Goal: Task Accomplishment & Management: Manage account settings

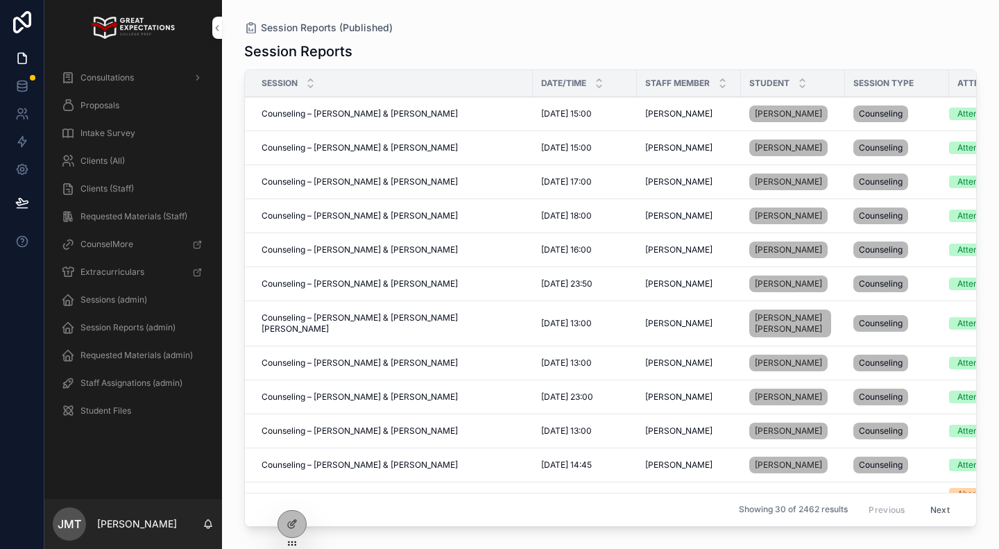
click at [0, 0] on icon at bounding box center [0, 0] width 0 height 0
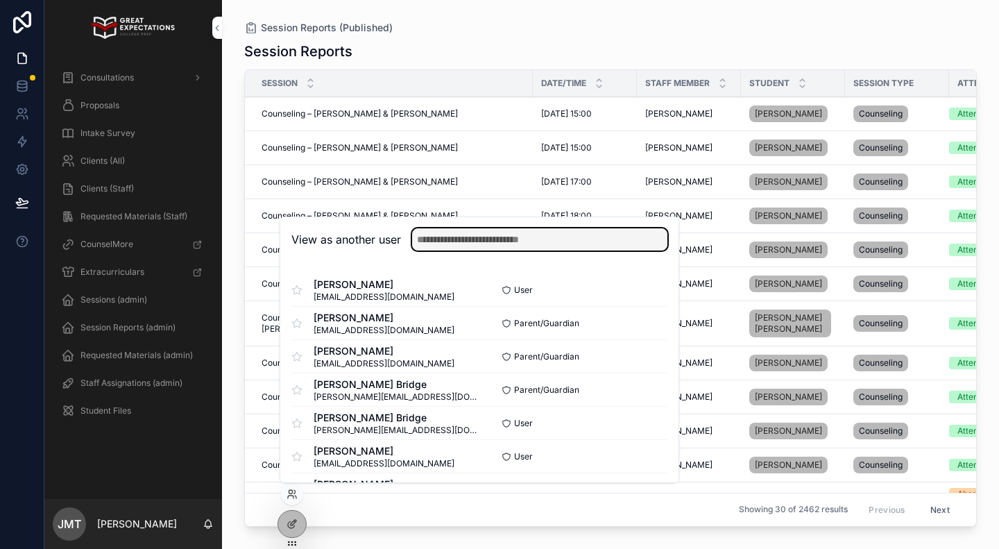
click at [458, 240] on input "text" at bounding box center [539, 239] width 255 height 22
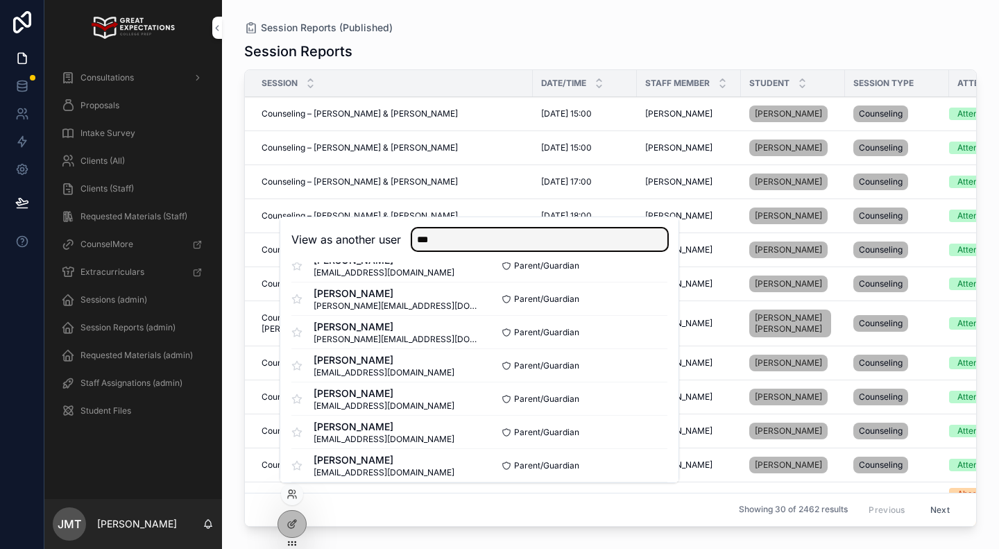
scroll to position [435, 0]
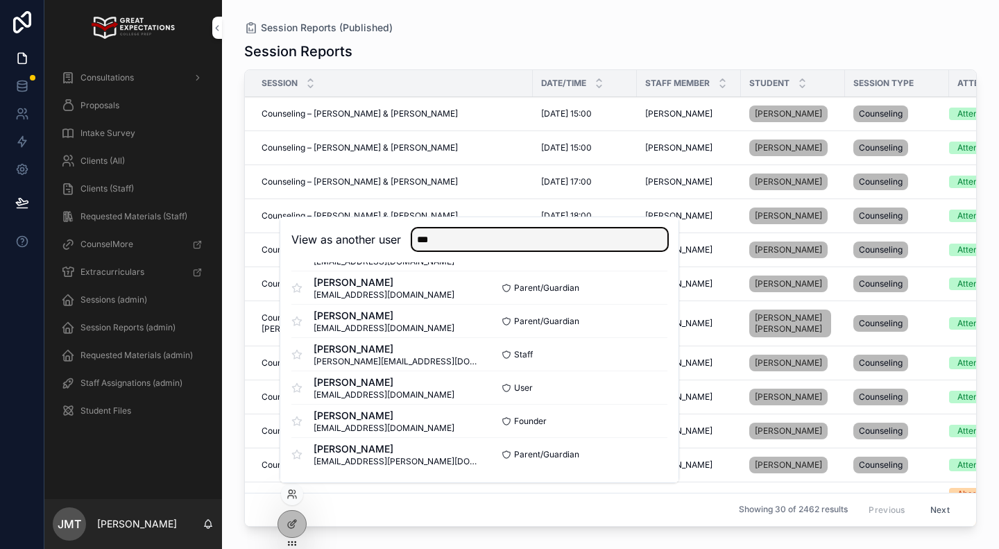
type input "***"
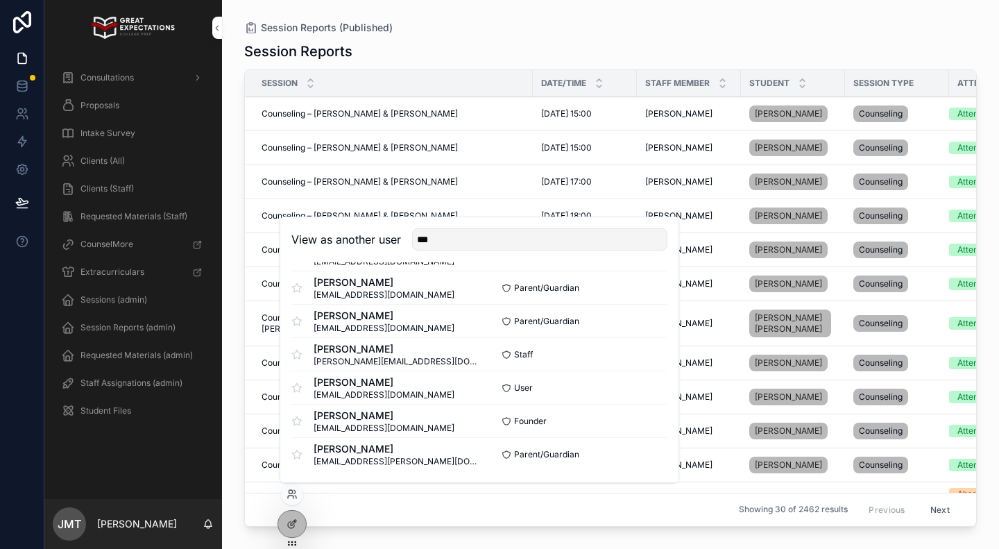
click at [0, 0] on button "Select" at bounding box center [0, 0] width 0 height 0
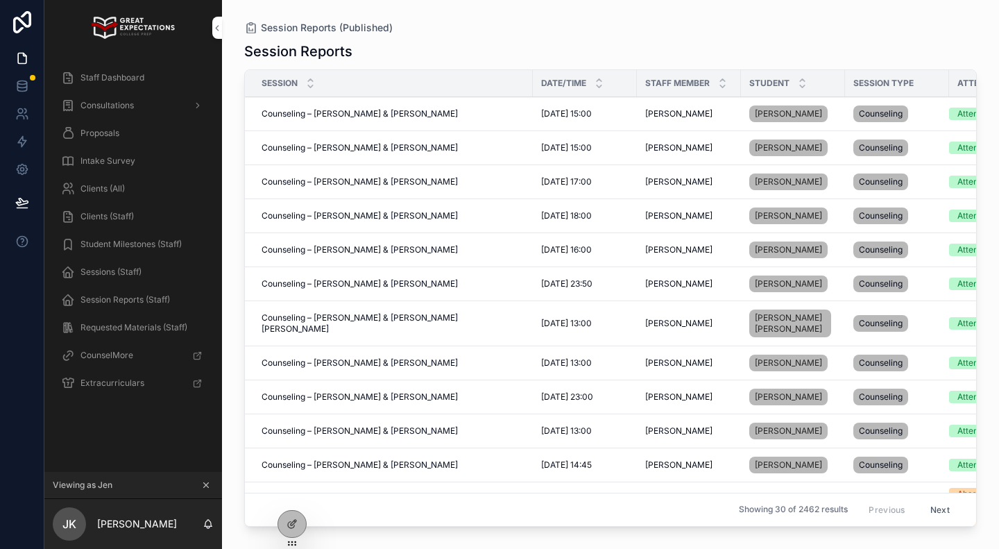
click at [106, 75] on span "Staff Dashboard" at bounding box center [112, 77] width 64 height 11
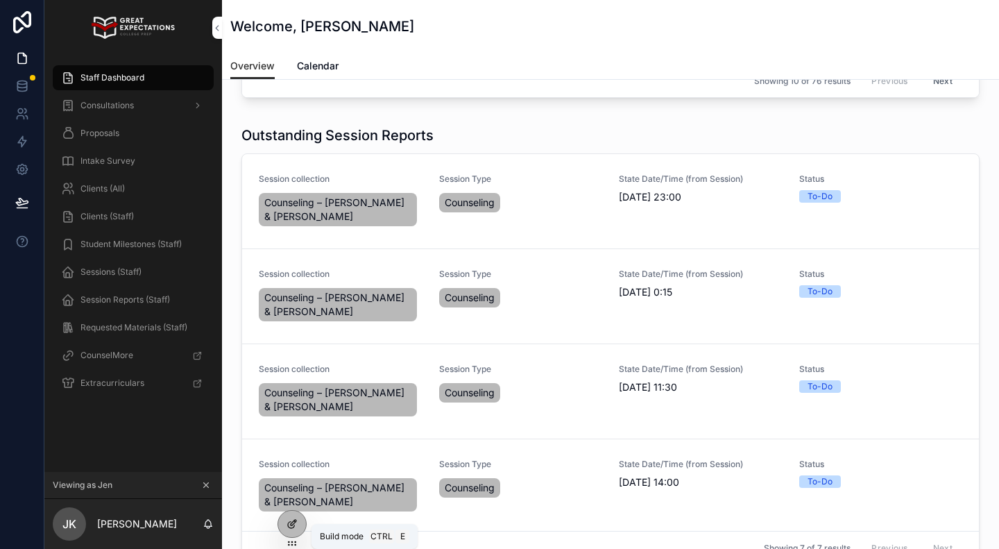
click at [292, 522] on icon at bounding box center [294, 523] width 6 height 6
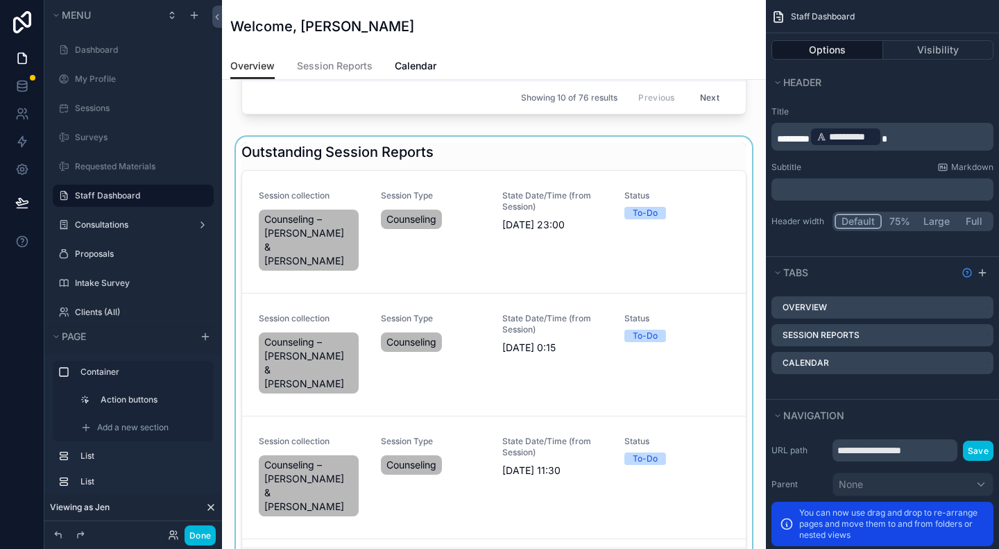
click at [492, 150] on div "scrollable content" at bounding box center [494, 365] width 522 height 456
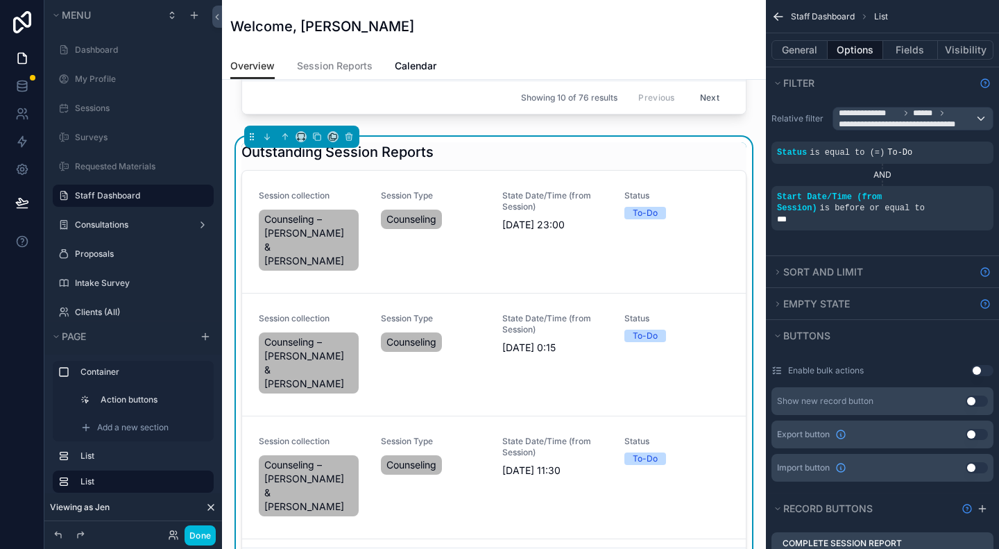
click at [473, 171] on div "Session collection Counseling – [PERSON_NAME] & [PERSON_NAME] Session Type Coun…" at bounding box center [494, 232] width 504 height 123
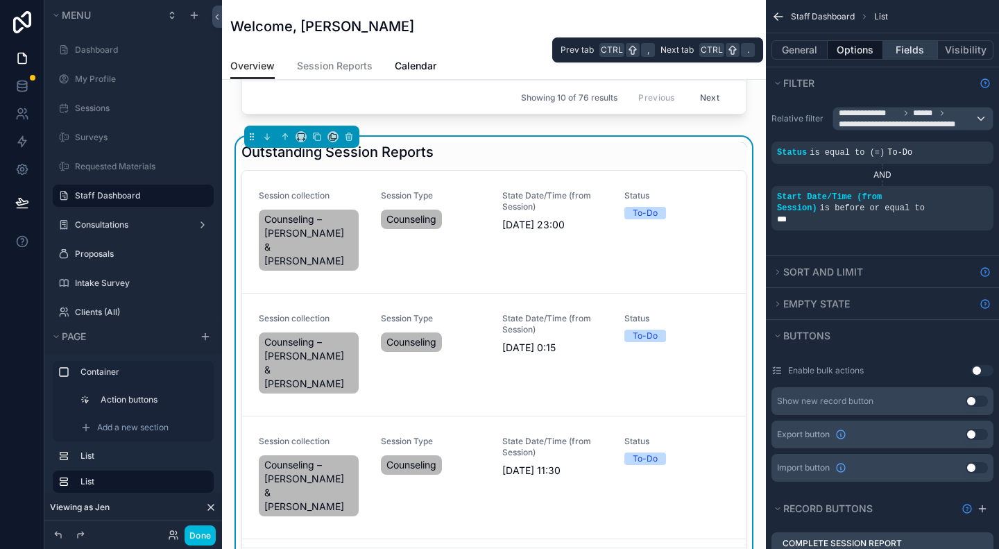
click at [906, 46] on button "Fields" at bounding box center [911, 49] width 56 height 19
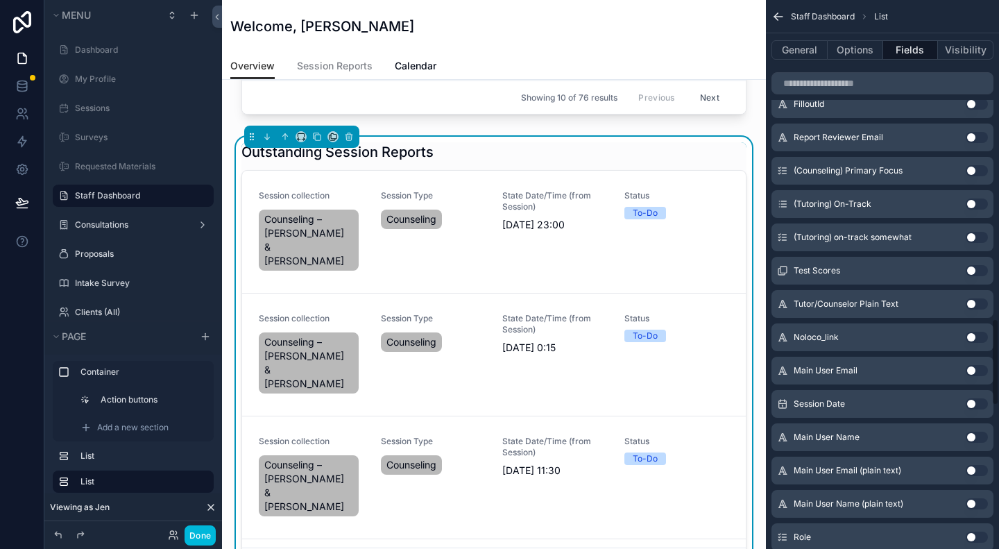
scroll to position [2082, 0]
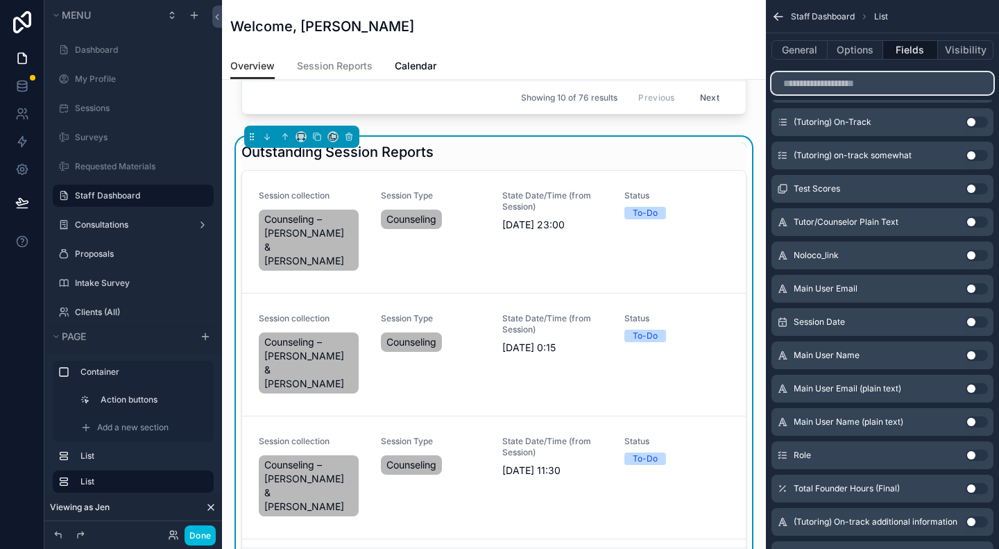
click at [843, 74] on input "scrollable content" at bounding box center [883, 83] width 222 height 22
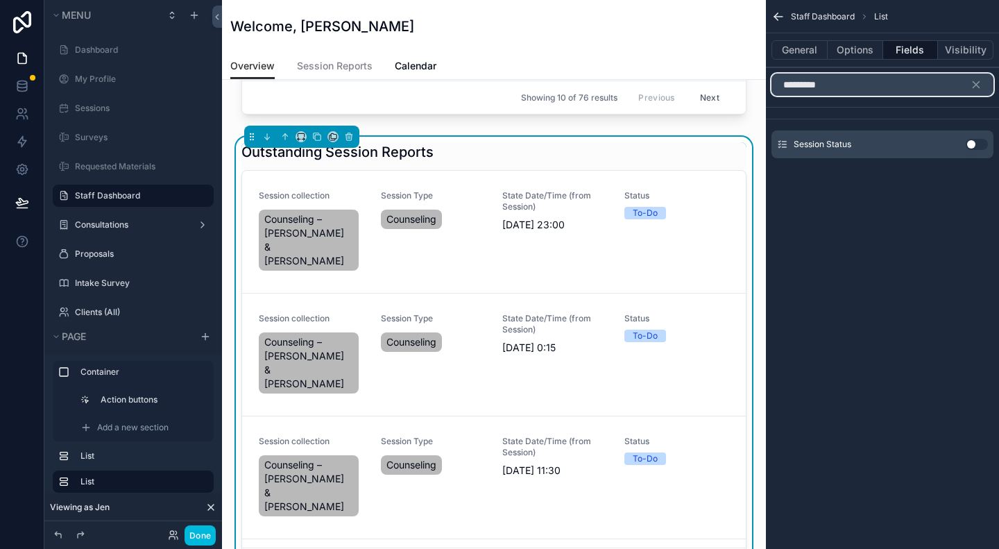
scroll to position [0, 0]
type input "**********"
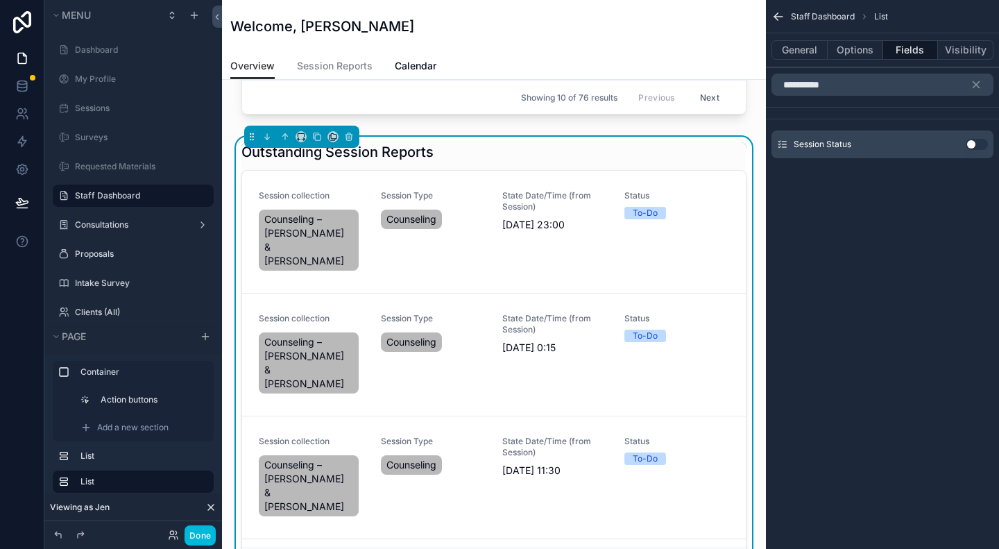
click at [971, 137] on div "Session Status Use setting" at bounding box center [883, 144] width 222 height 28
click at [974, 142] on button "Use setting" at bounding box center [977, 144] width 22 height 11
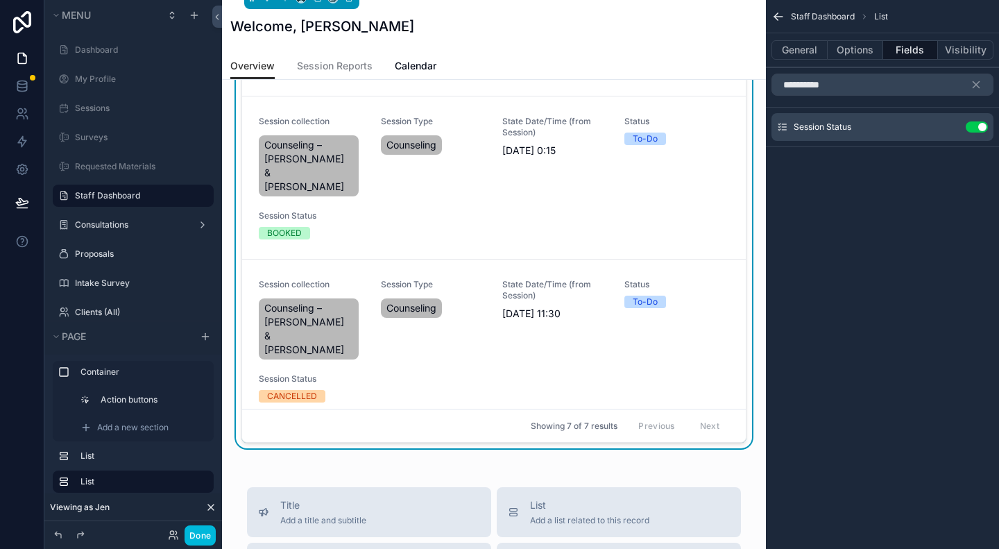
scroll to position [112, 0]
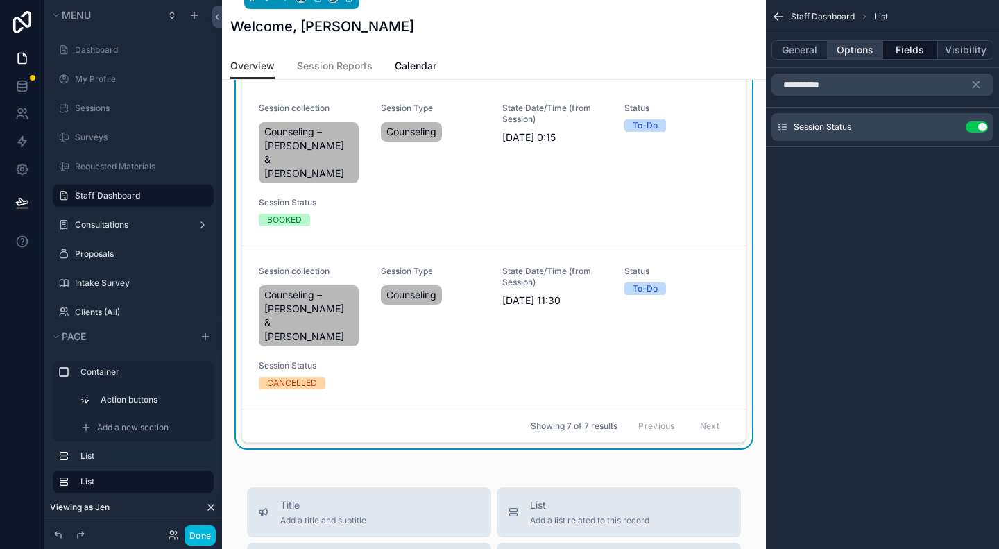
click at [835, 51] on button "Options" at bounding box center [856, 49] width 56 height 19
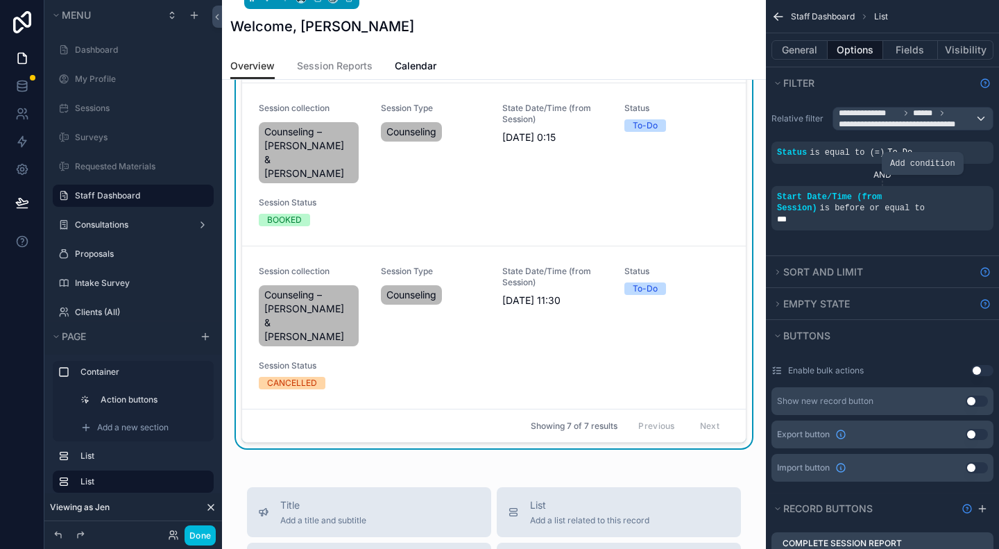
click at [0, 0] on icon "scrollable content" at bounding box center [0, 0] width 0 height 0
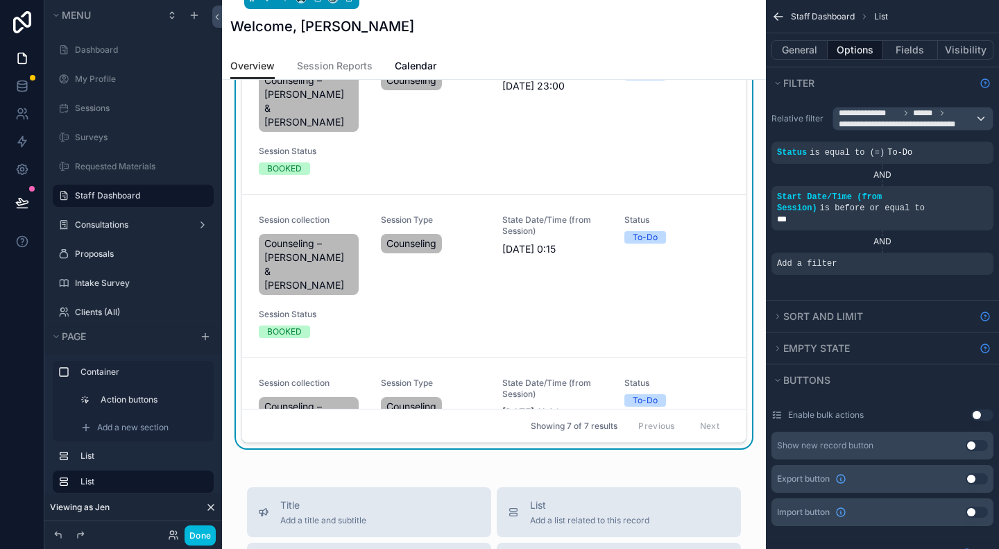
click at [819, 262] on span "Add a filter" at bounding box center [807, 263] width 60 height 11
click at [0, 0] on icon "scrollable content" at bounding box center [0, 0] width 0 height 0
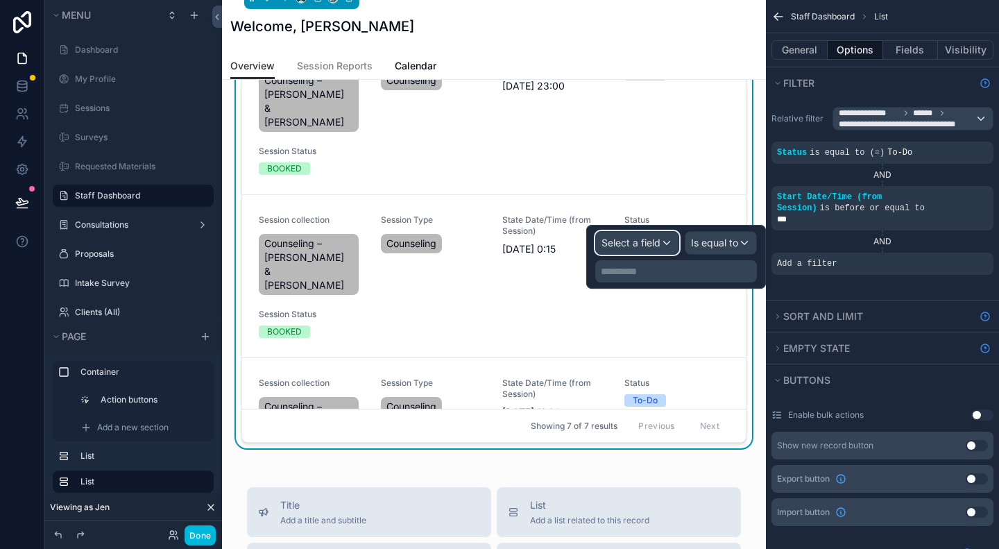
click at [656, 240] on span "Select a field" at bounding box center [631, 243] width 59 height 12
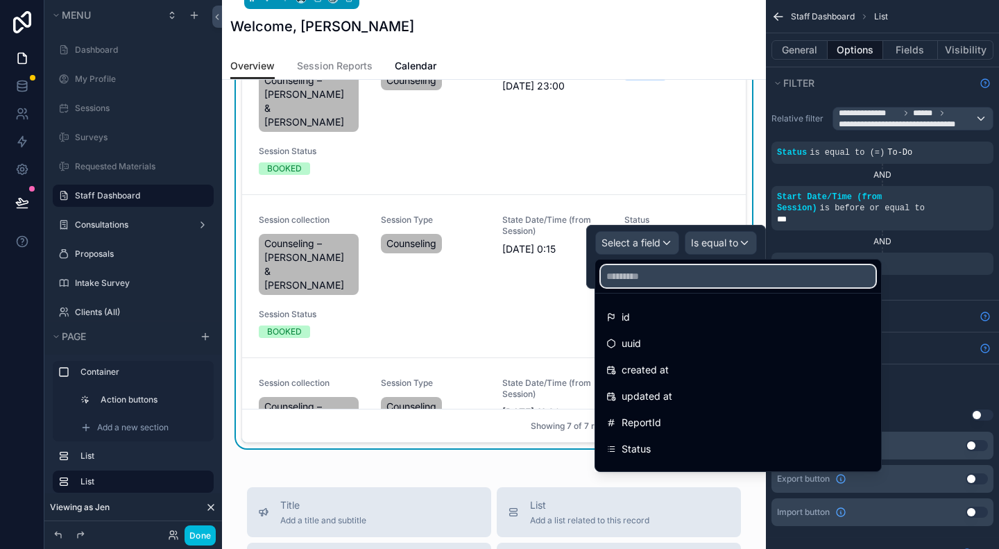
click at [674, 282] on input "text" at bounding box center [738, 276] width 275 height 22
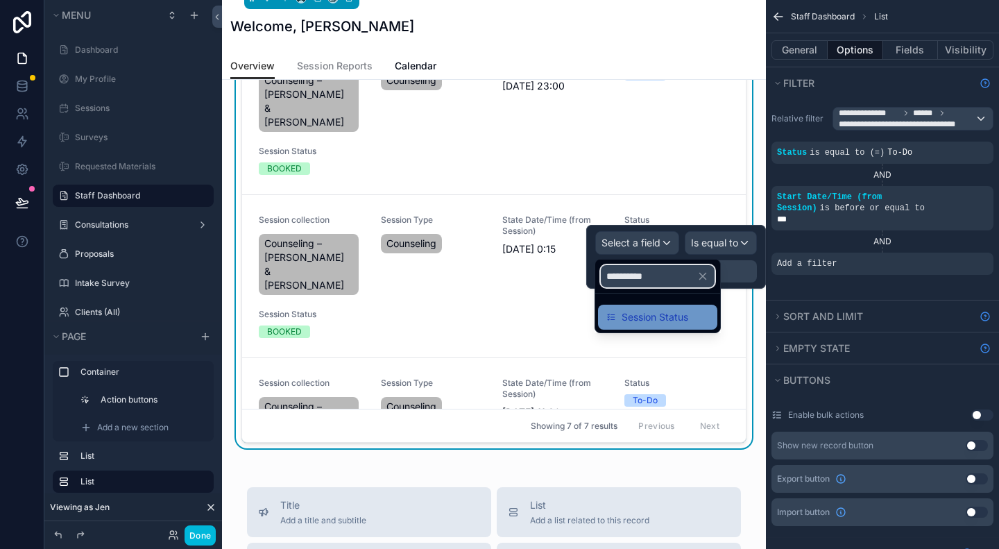
type input "**********"
click at [681, 316] on span "Session Status" at bounding box center [655, 317] width 67 height 17
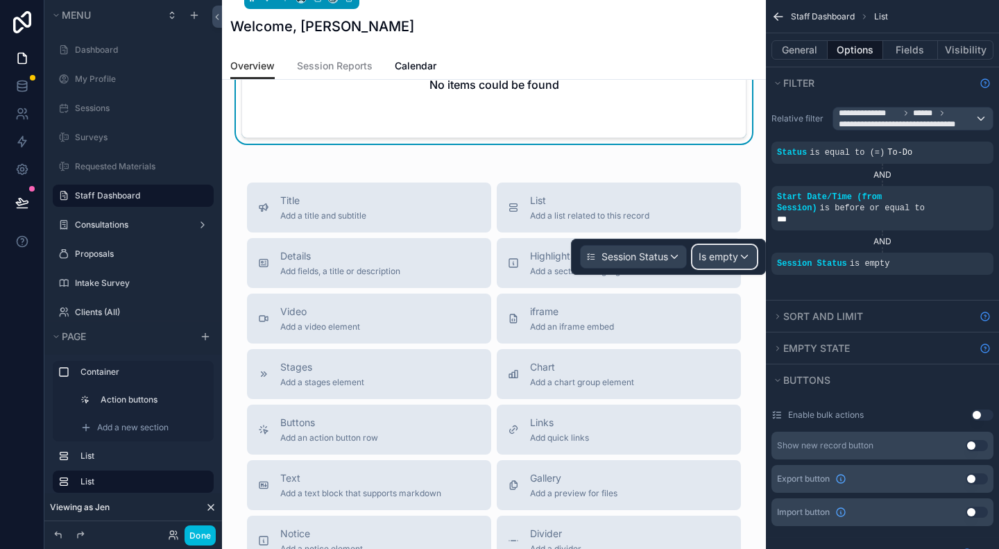
click at [742, 253] on div "Is empty" at bounding box center [724, 257] width 63 height 22
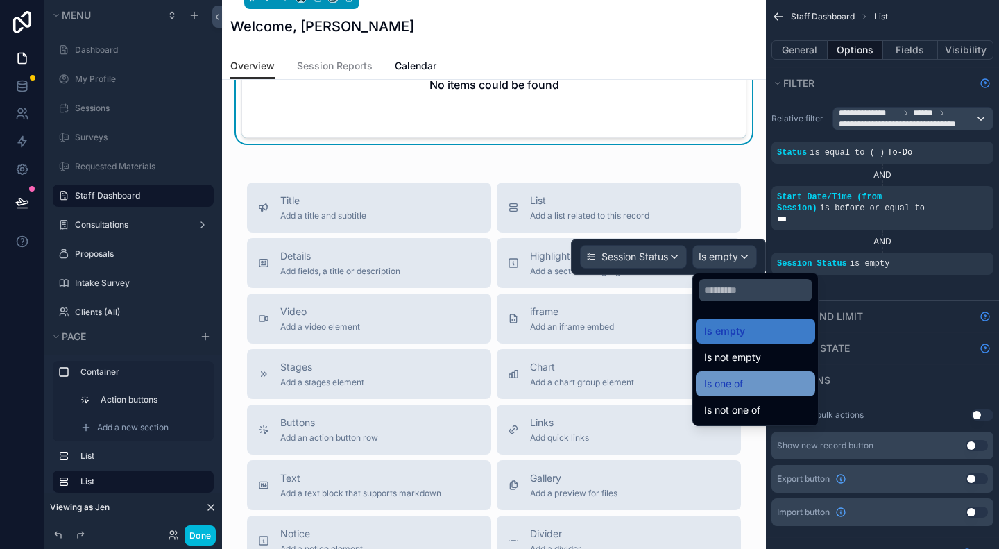
click at [739, 381] on span "Is one of" at bounding box center [723, 383] width 39 height 17
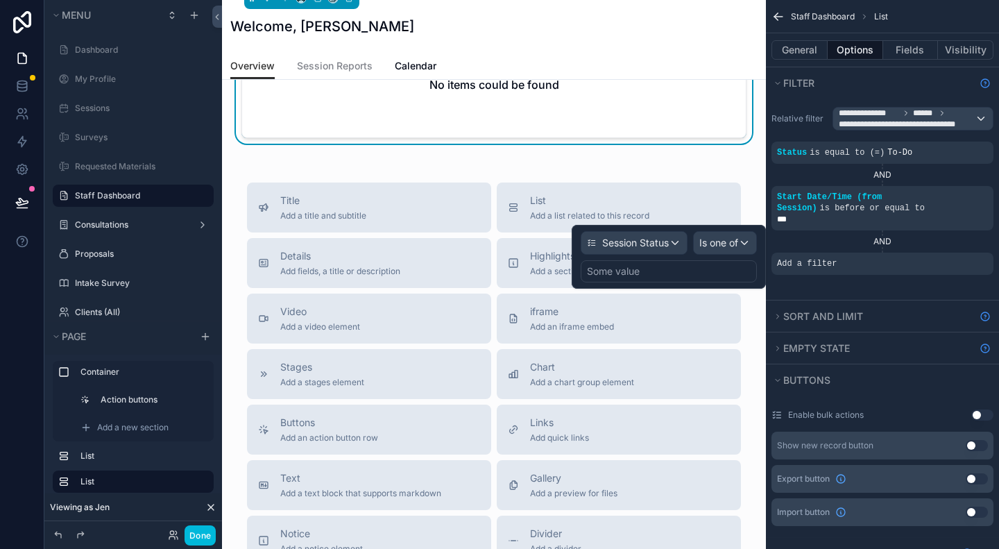
click at [672, 271] on div "Some value" at bounding box center [669, 271] width 176 height 22
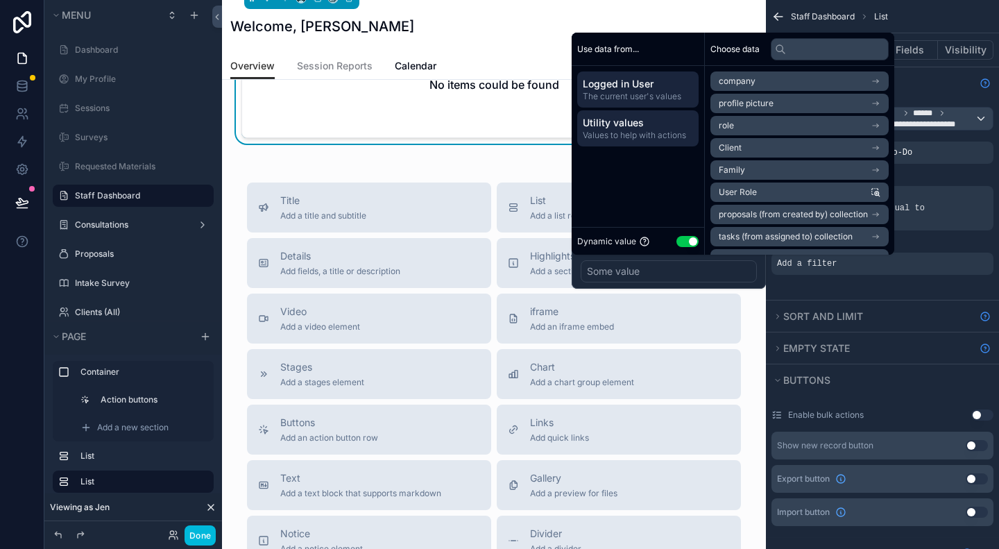
click at [638, 128] on span "Utility values" at bounding box center [638, 123] width 110 height 14
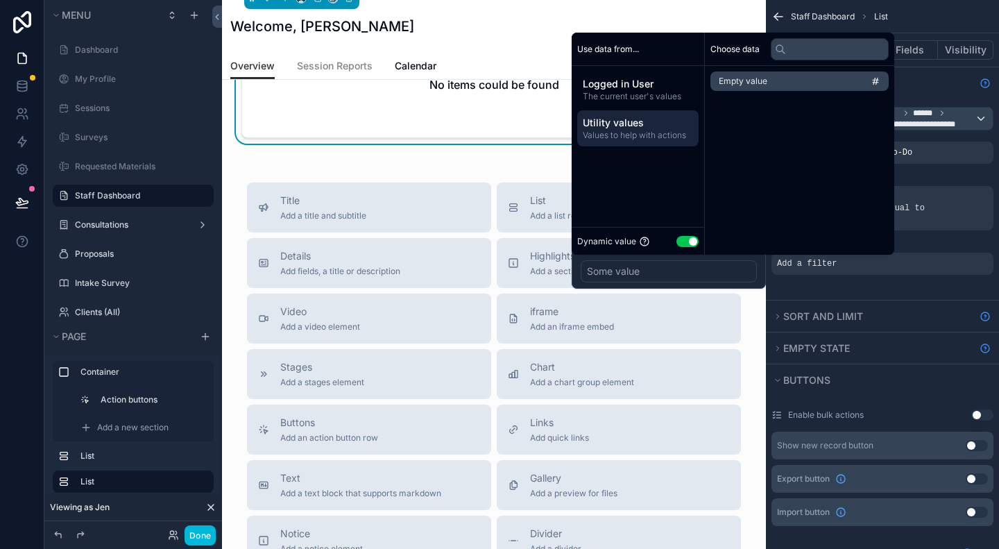
click at [681, 239] on button "Use setting" at bounding box center [688, 241] width 22 height 11
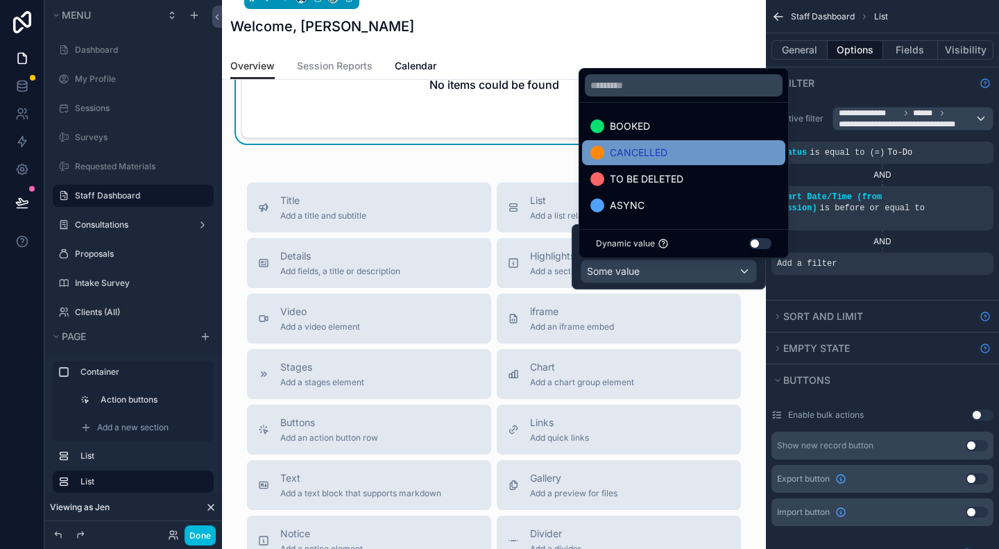
click at [601, 153] on div at bounding box center [597, 153] width 14 height 14
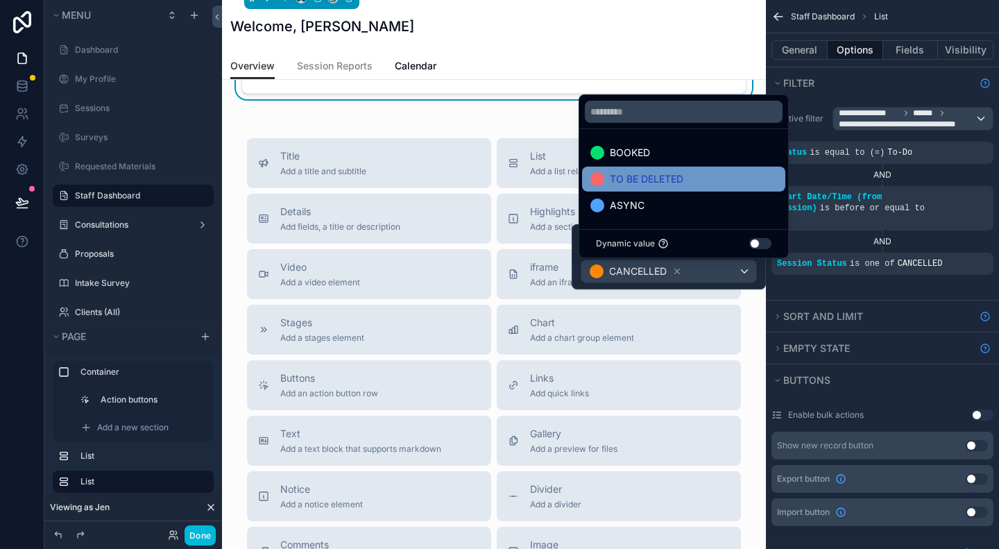
click at [623, 175] on span "TO BE DELETED" at bounding box center [647, 179] width 74 height 17
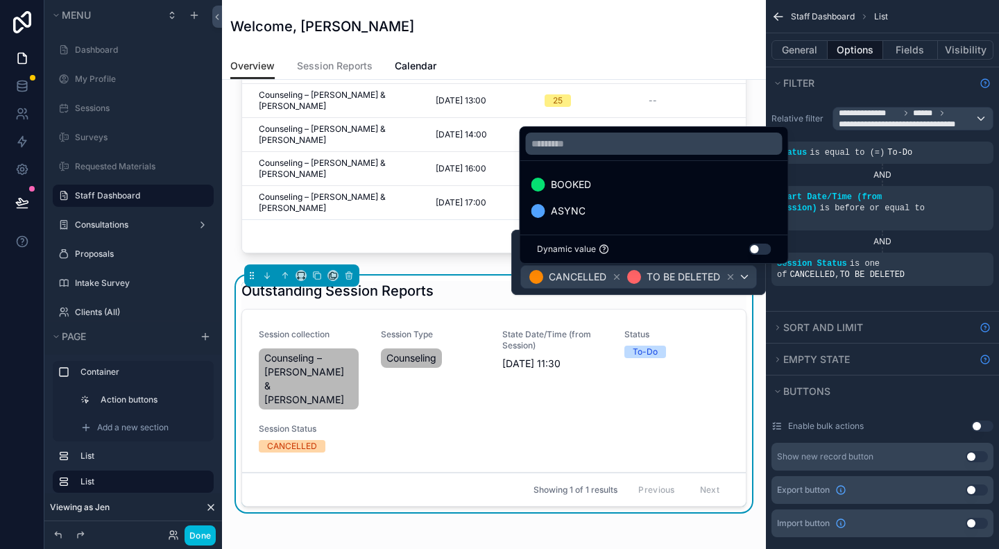
scroll to position [416, 0]
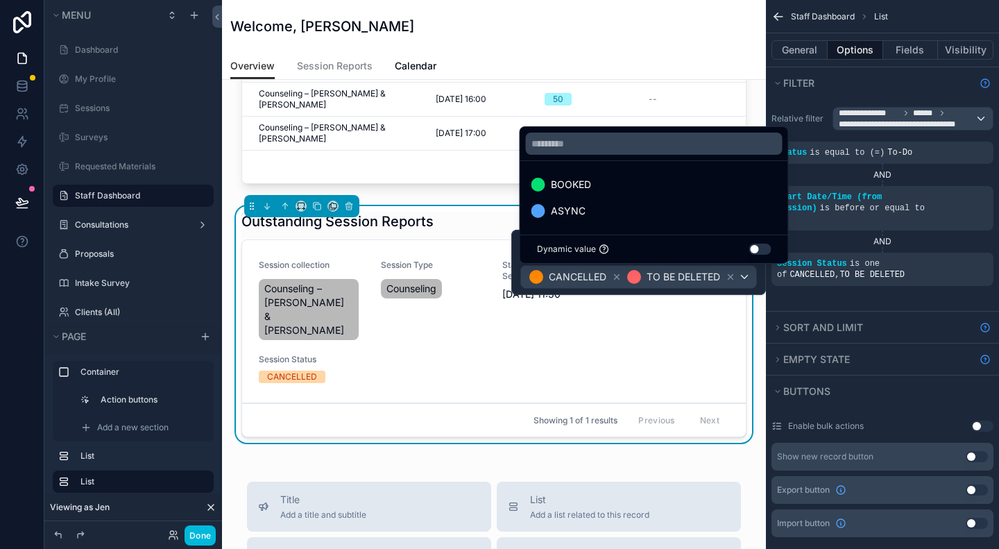
click at [617, 277] on icon at bounding box center [617, 277] width 10 height 10
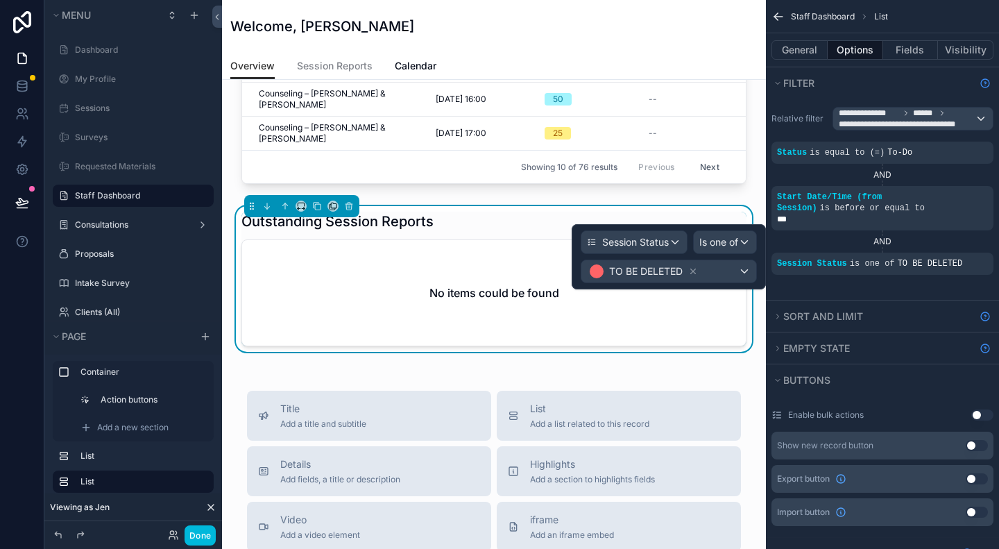
click at [689, 272] on icon at bounding box center [693, 271] width 10 height 10
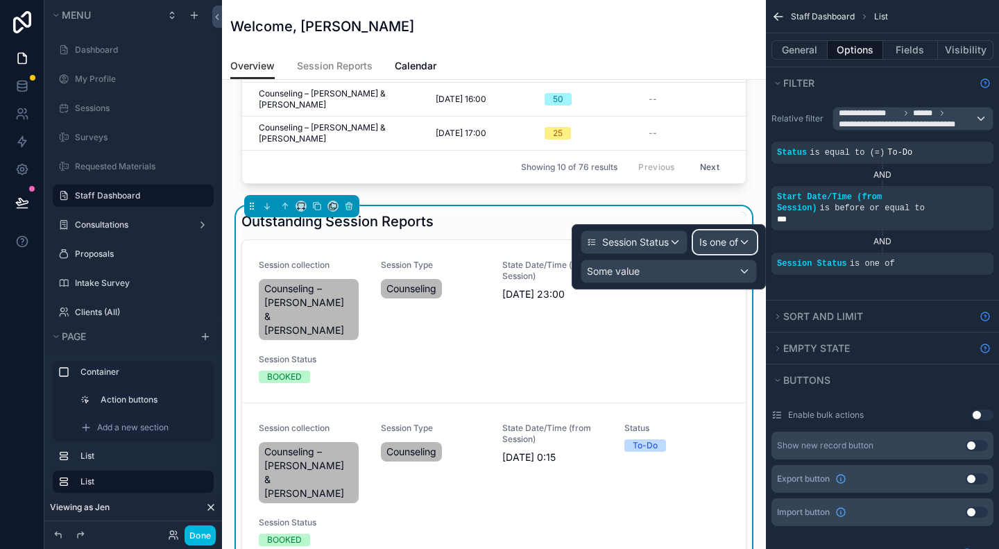
click at [746, 241] on div "Is one of" at bounding box center [725, 242] width 62 height 22
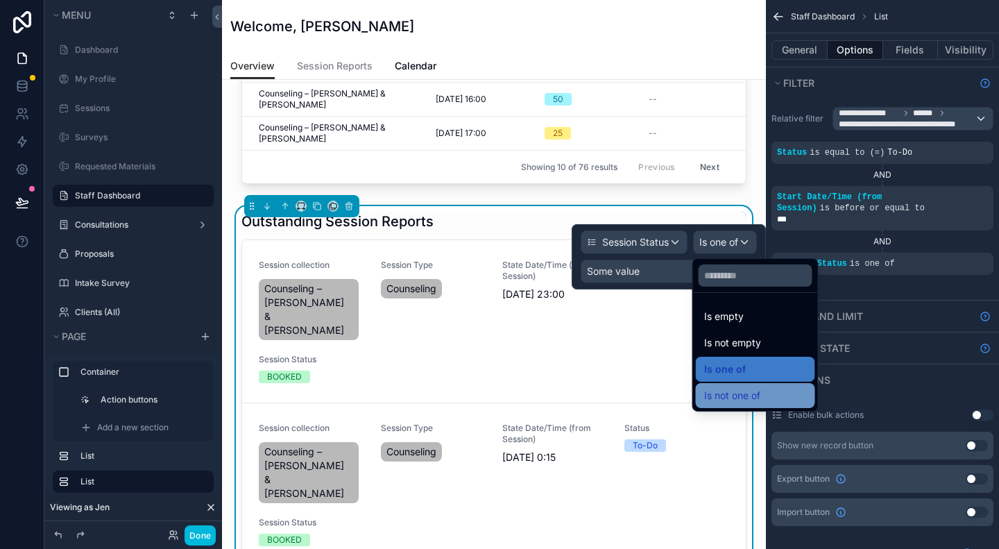
click at [741, 393] on span "Is not one of" at bounding box center [732, 395] width 56 height 17
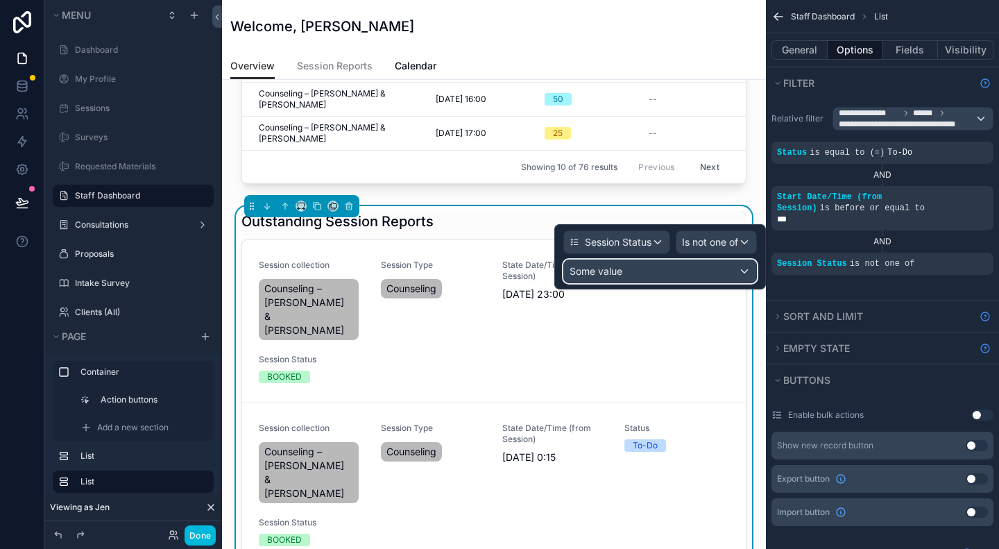
click at [660, 271] on div "Some value" at bounding box center [660, 271] width 192 height 22
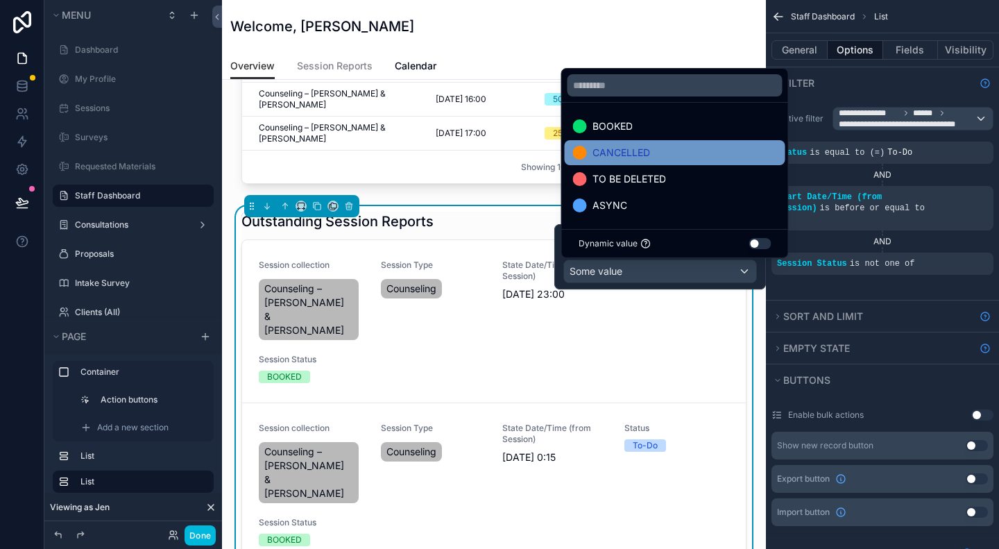
click at [615, 147] on span "CANCELLED" at bounding box center [622, 152] width 58 height 17
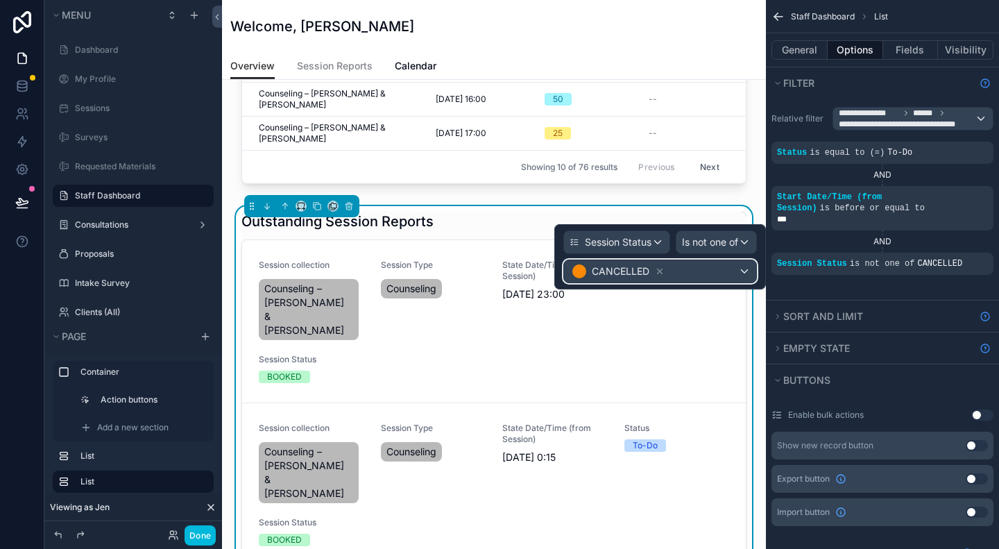
click at [741, 271] on div "CANCELLED" at bounding box center [660, 271] width 192 height 22
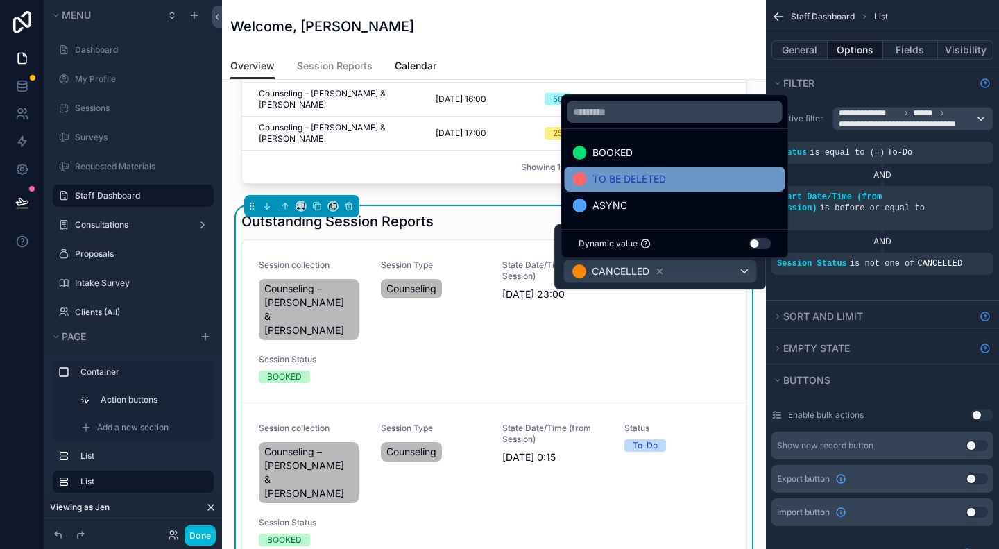
click at [636, 179] on span "TO BE DELETED" at bounding box center [630, 179] width 74 height 17
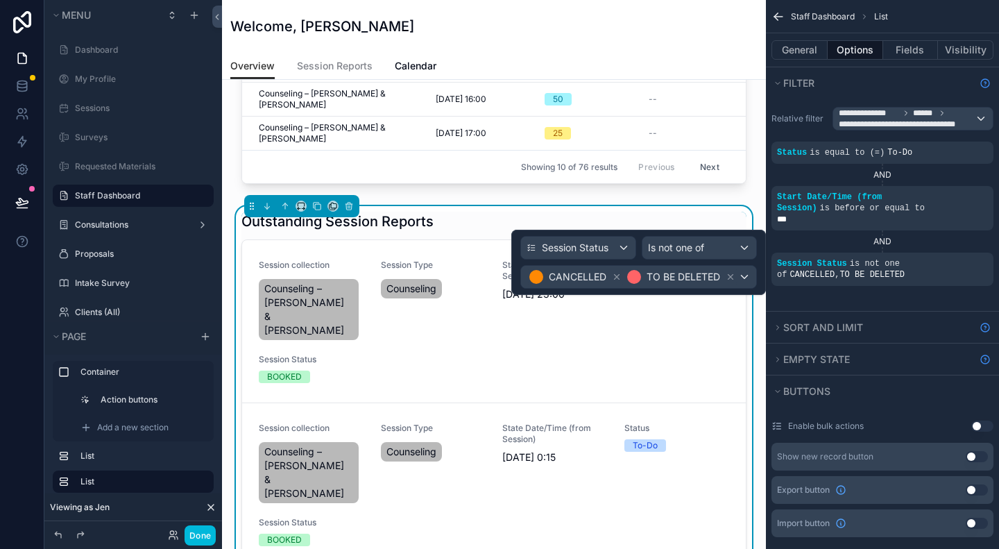
click at [751, 299] on div "Schedule Session Upcoming Sessions Session Name Start Date/Time Duration Topics…" at bounding box center [494, 481] width 544 height 1637
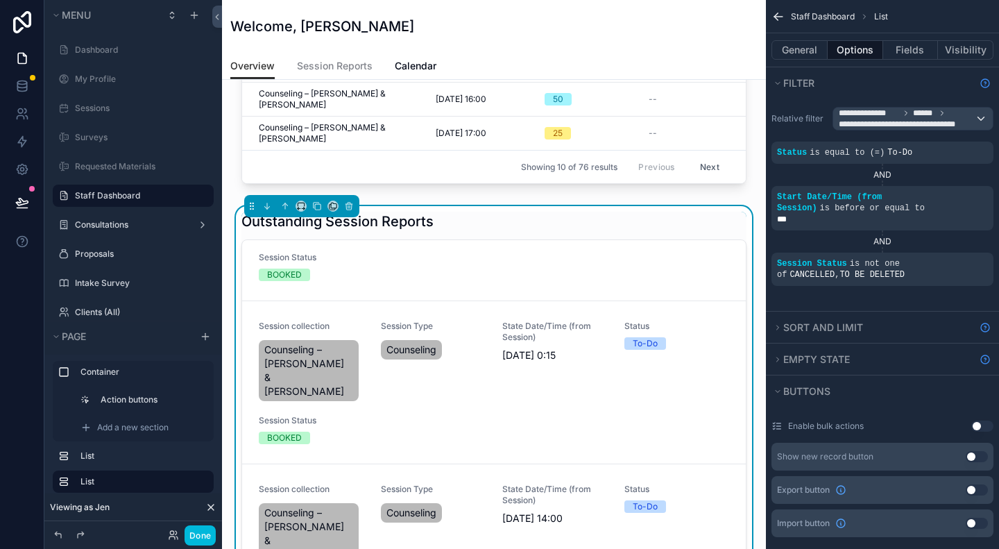
scroll to position [101, 0]
click at [913, 51] on button "Fields" at bounding box center [911, 49] width 56 height 19
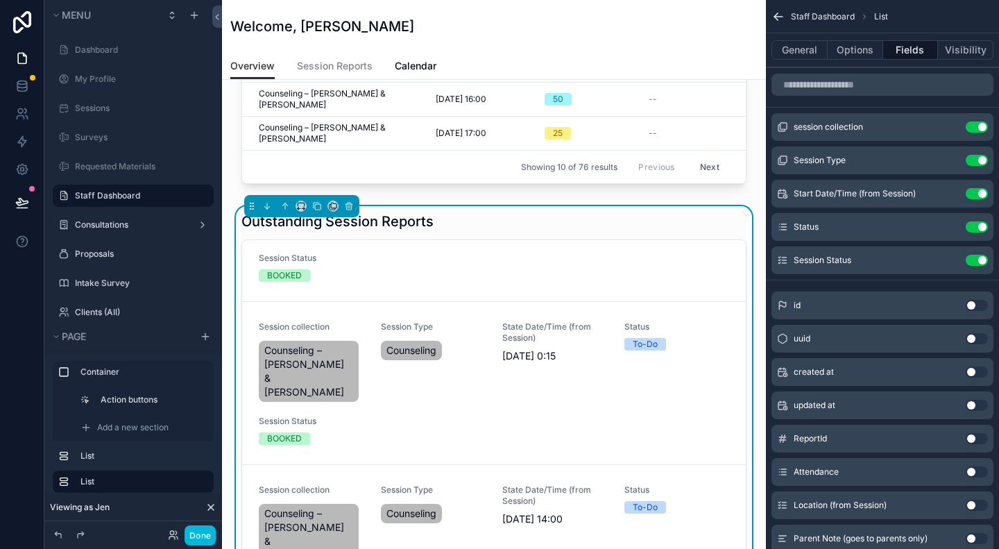
click at [974, 260] on button "Use setting" at bounding box center [977, 260] width 22 height 11
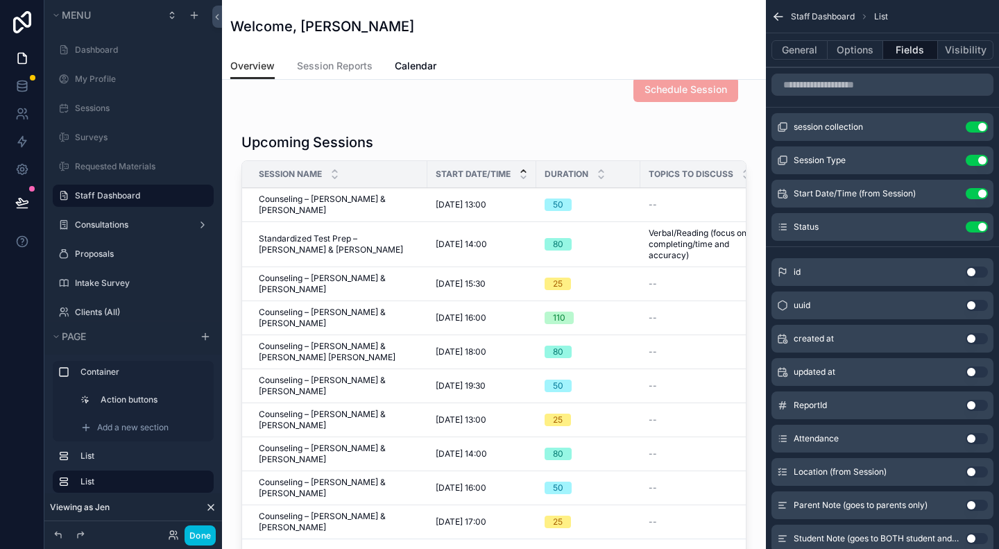
scroll to position [0, 0]
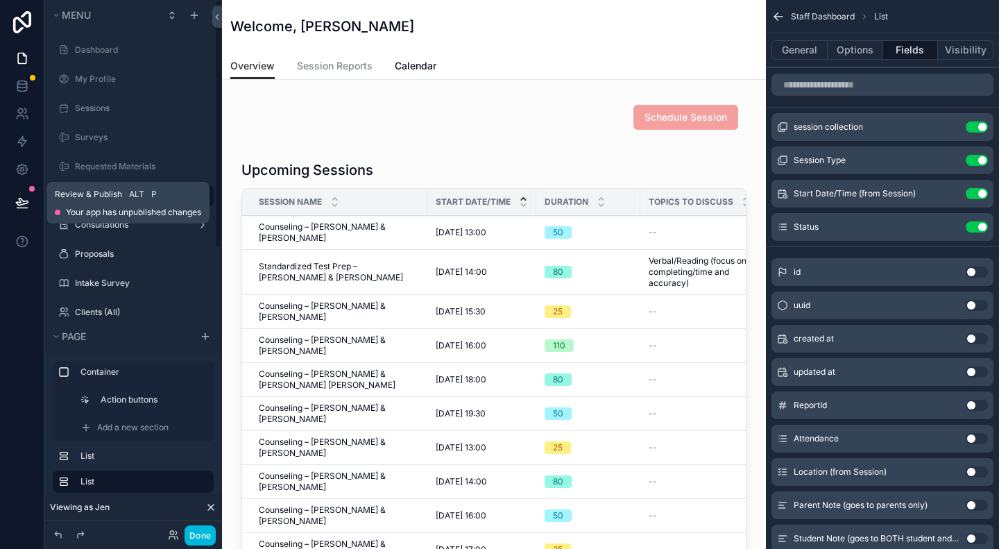
click at [20, 201] on icon at bounding box center [22, 201] width 12 height 7
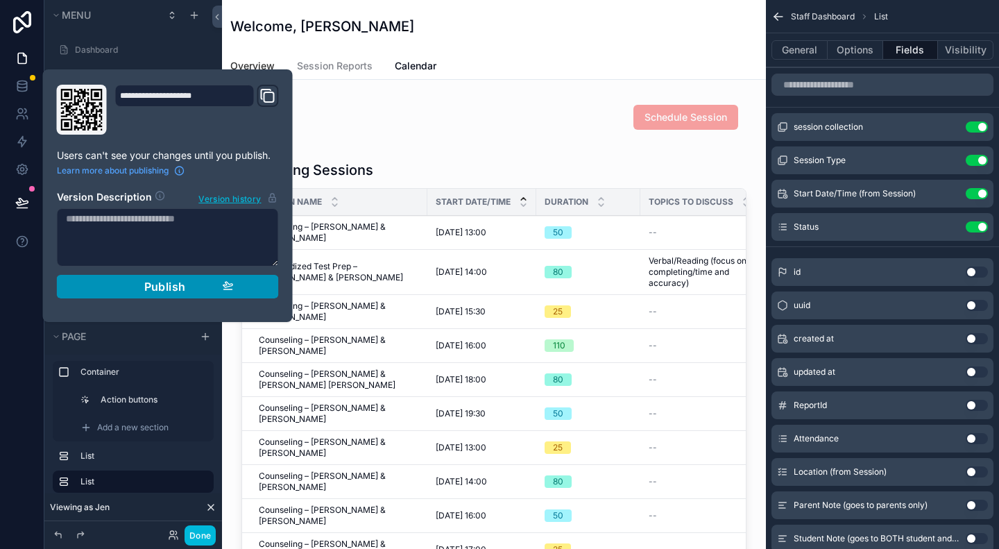
click at [136, 289] on div "Publish" at bounding box center [168, 287] width 132 height 14
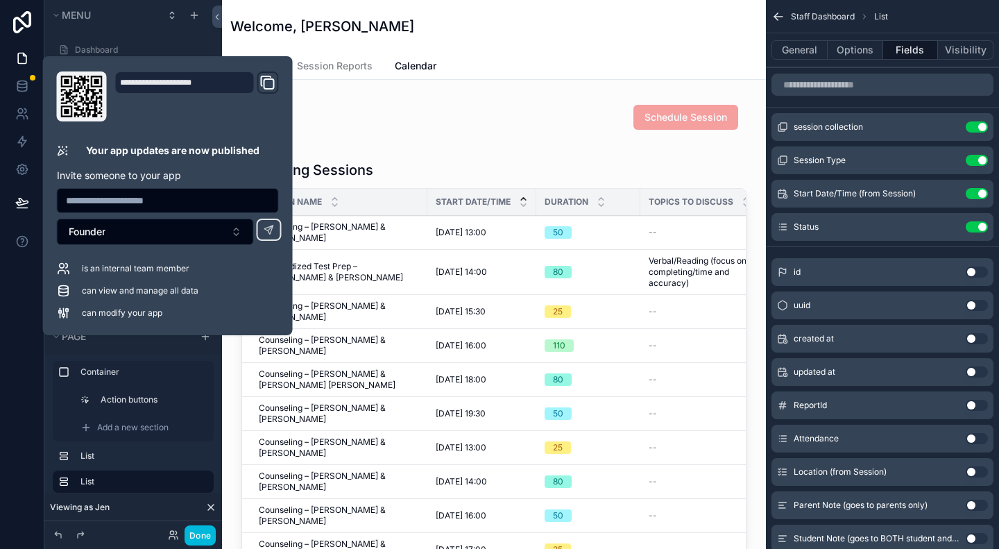
click at [19, 303] on div at bounding box center [22, 274] width 44 height 549
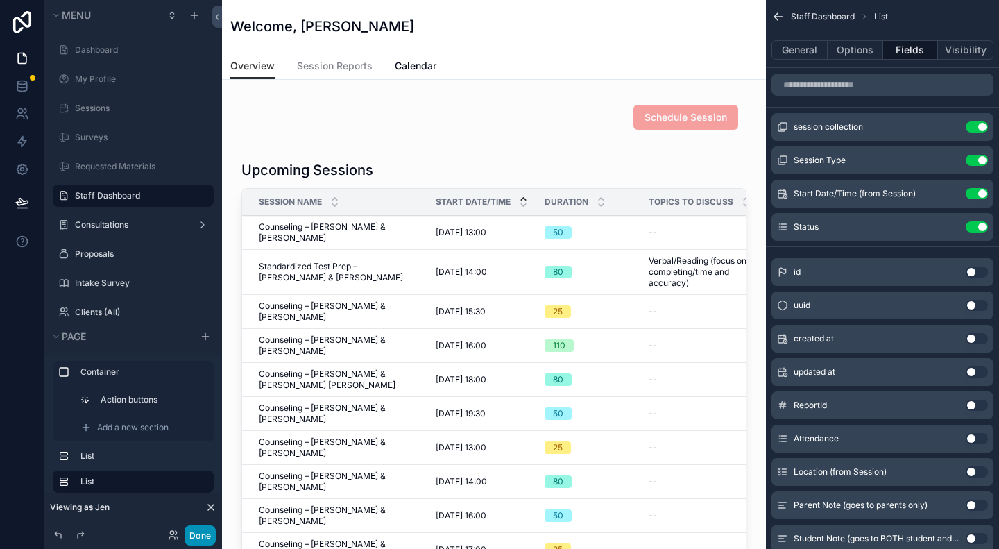
click at [202, 534] on button "Done" at bounding box center [200, 535] width 31 height 20
